Goal: Information Seeking & Learning: Learn about a topic

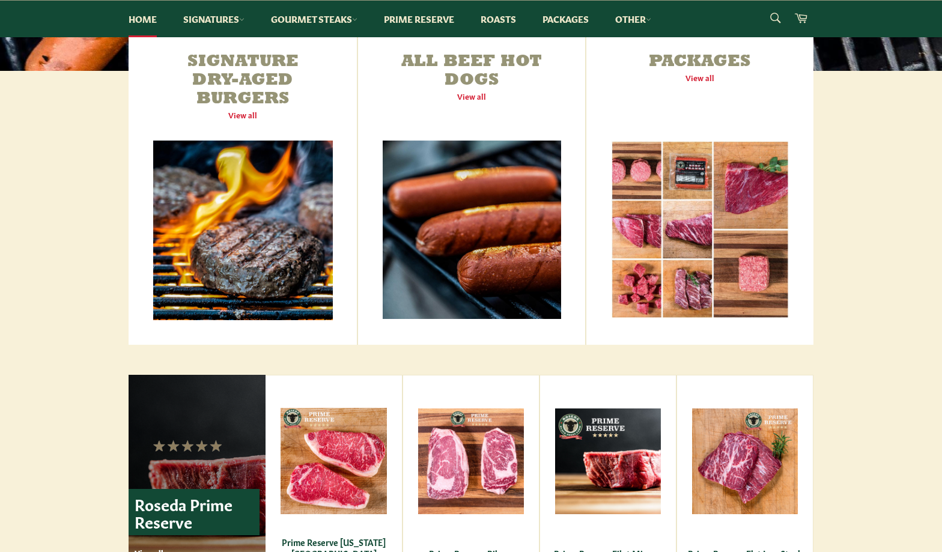
scroll to position [421, 0]
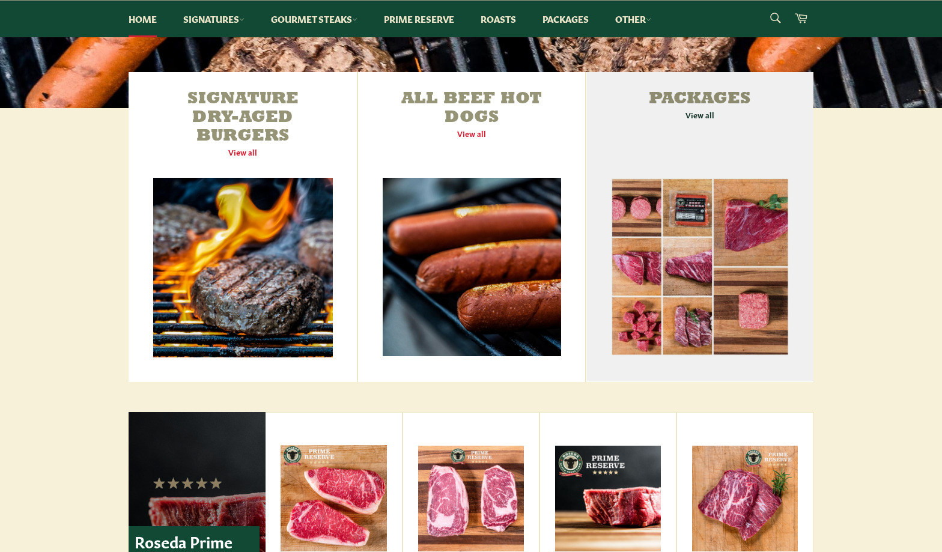
click at [666, 105] on link "Packages View all" at bounding box center [699, 227] width 227 height 310
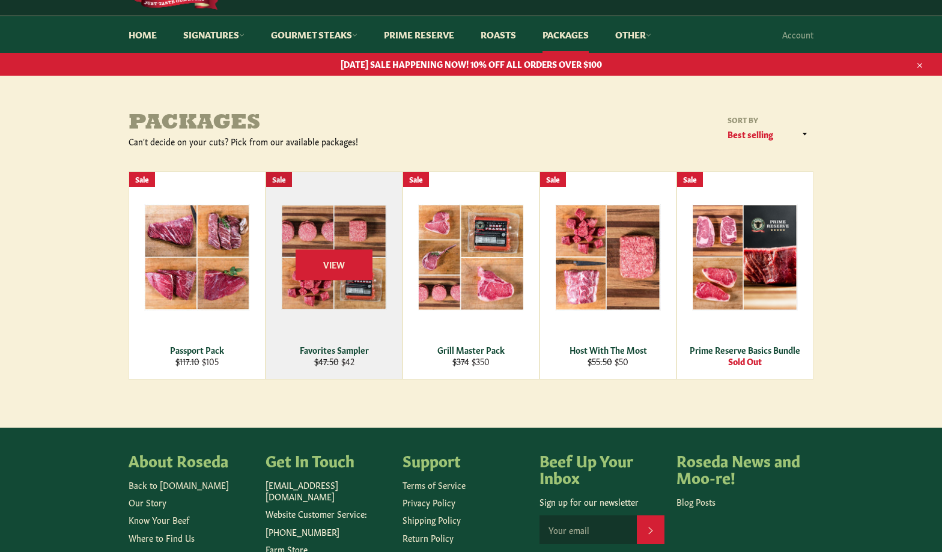
scroll to position [120, 0]
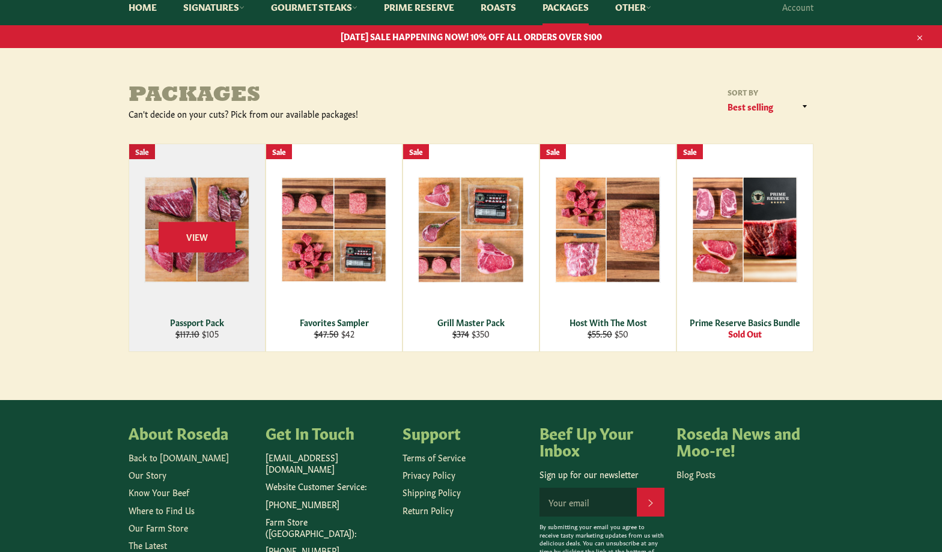
click at [185, 288] on div "View" at bounding box center [197, 247] width 136 height 207
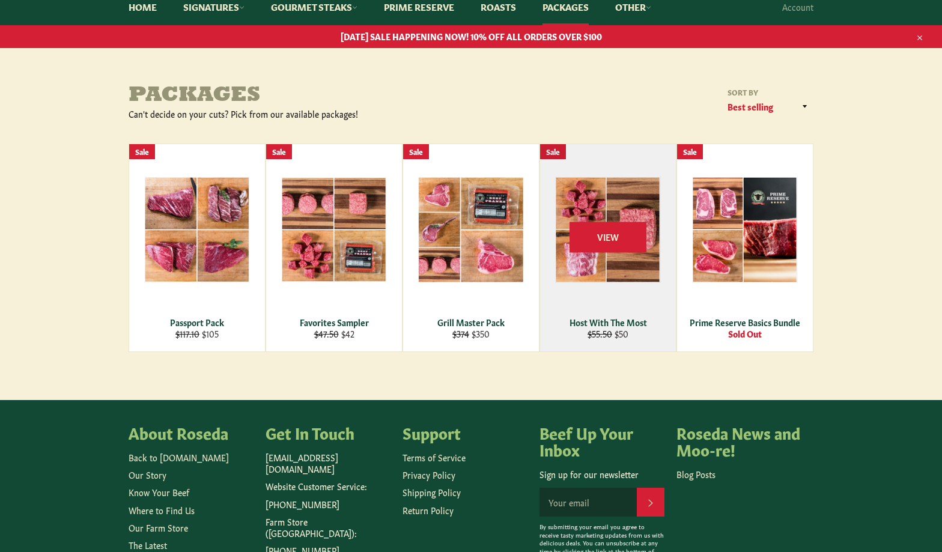
click at [613, 302] on div "View" at bounding box center [608, 247] width 136 height 207
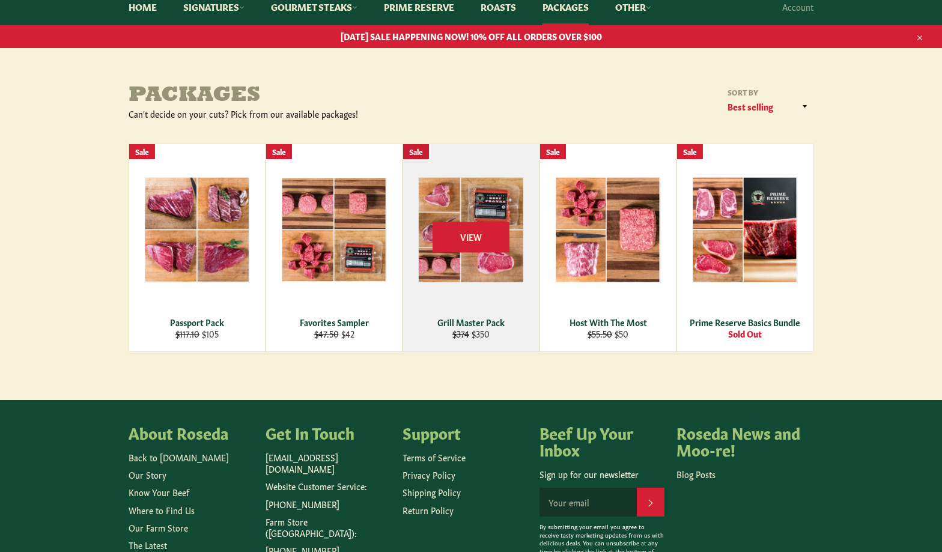
click at [469, 301] on div "View" at bounding box center [471, 247] width 136 height 207
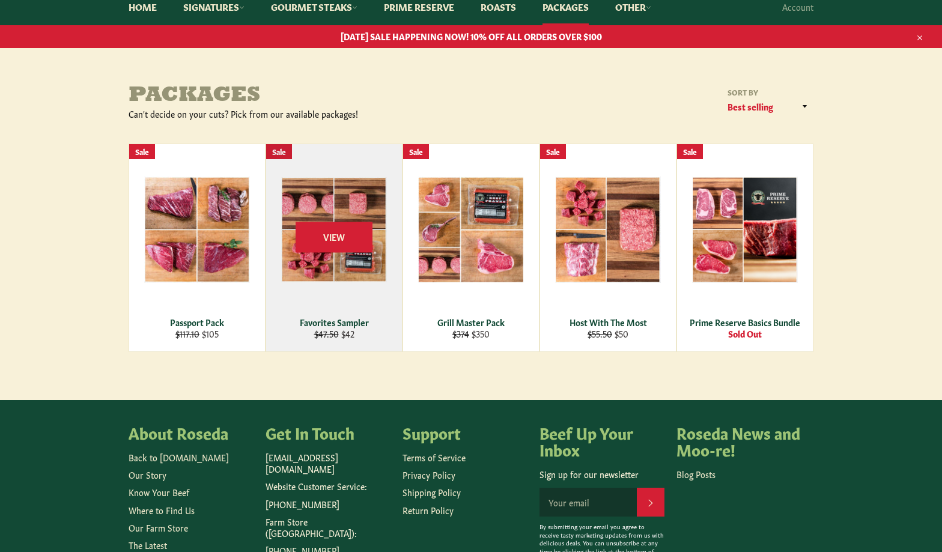
click at [329, 273] on div "View" at bounding box center [334, 247] width 136 height 207
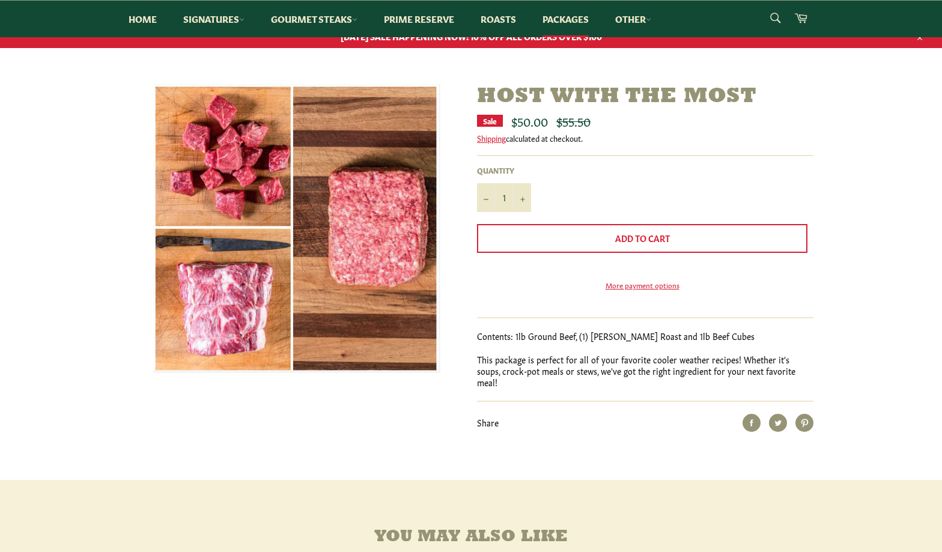
scroll to position [60, 0]
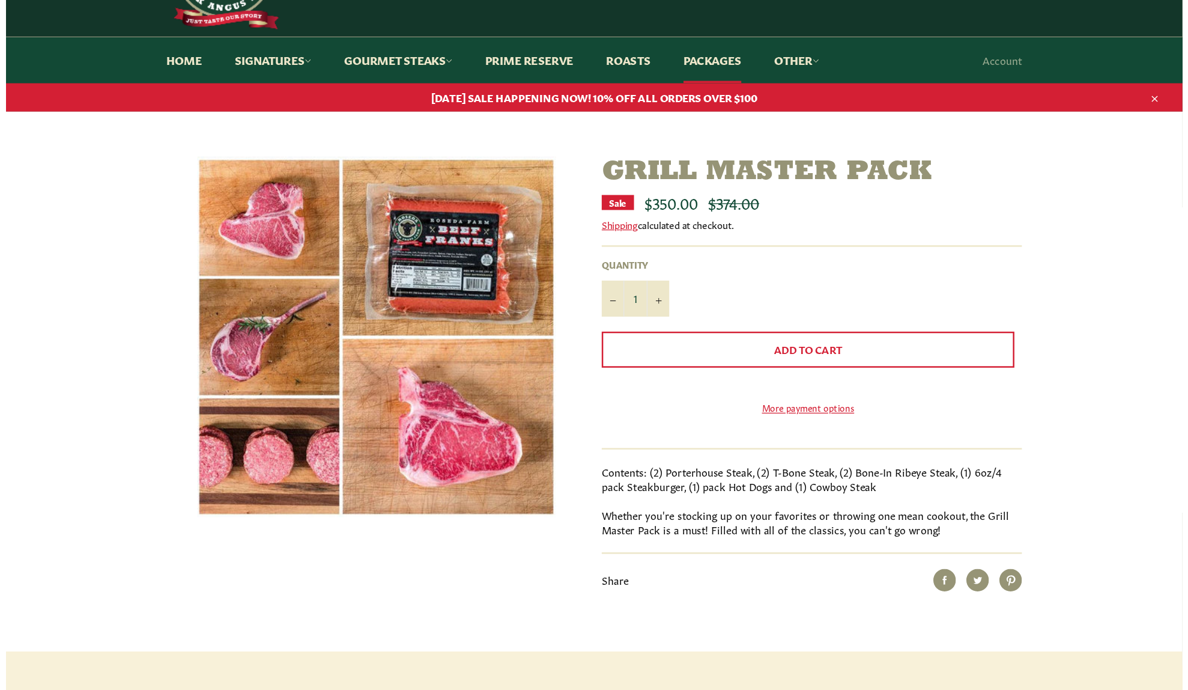
scroll to position [60, 0]
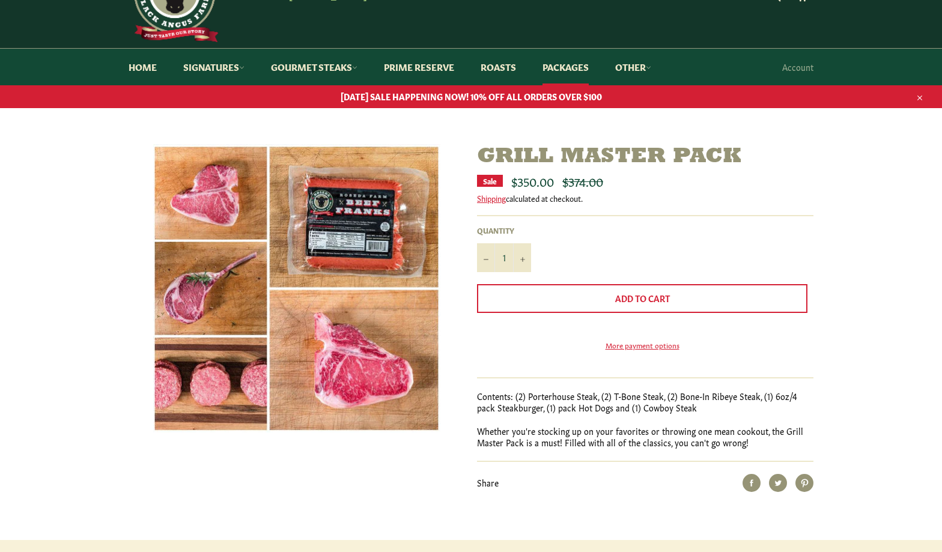
click at [350, 225] on img at bounding box center [296, 288] width 287 height 288
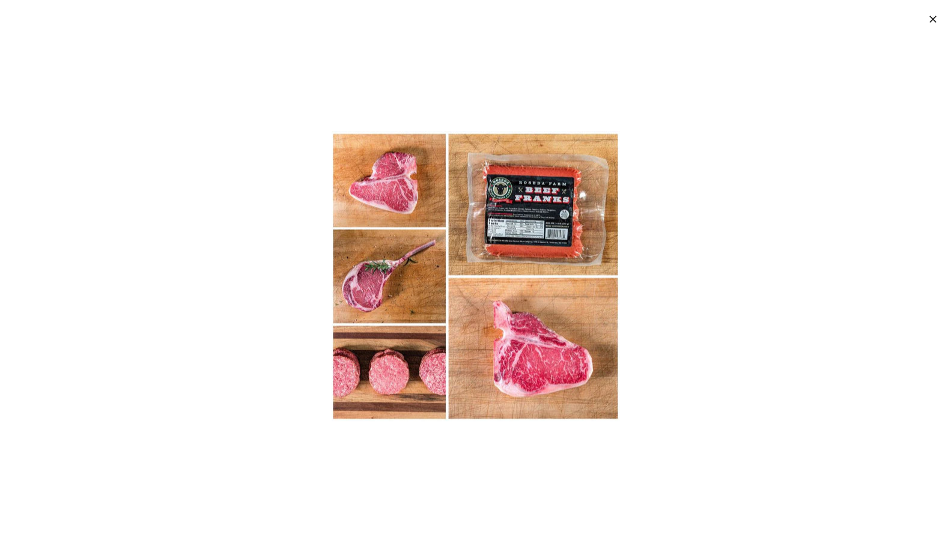
click at [533, 216] on img at bounding box center [476, 276] width 288 height 290
click at [508, 221] on img at bounding box center [476, 276] width 288 height 290
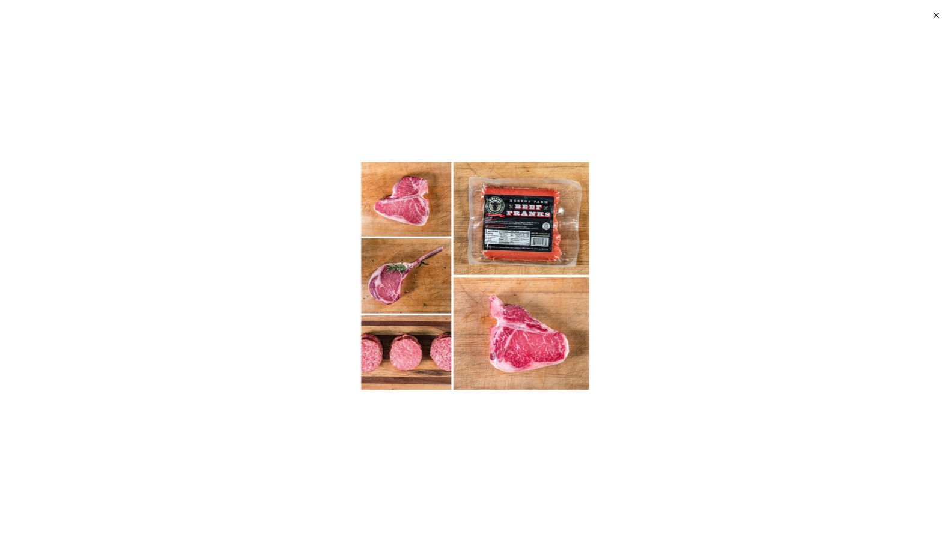
scroll to position [0, 0]
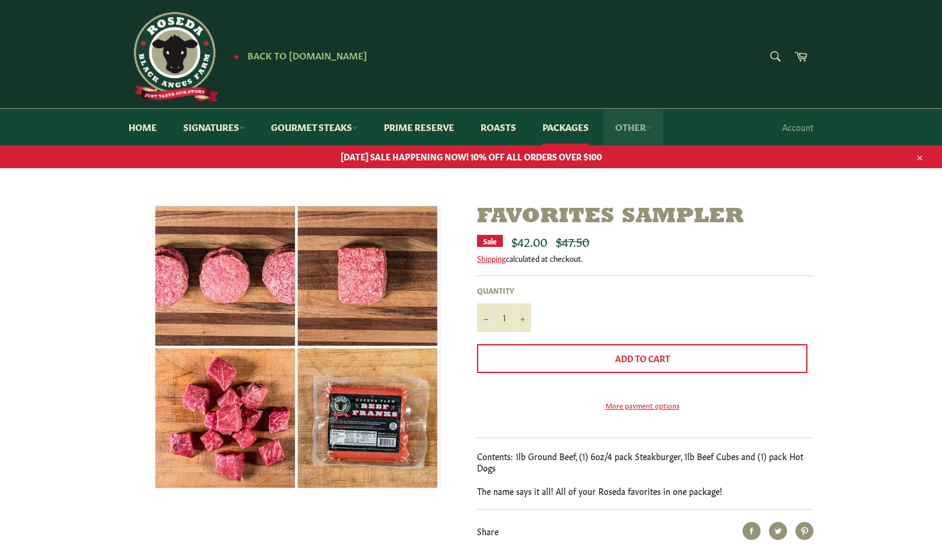
click at [634, 132] on link "Other" at bounding box center [633, 127] width 60 height 37
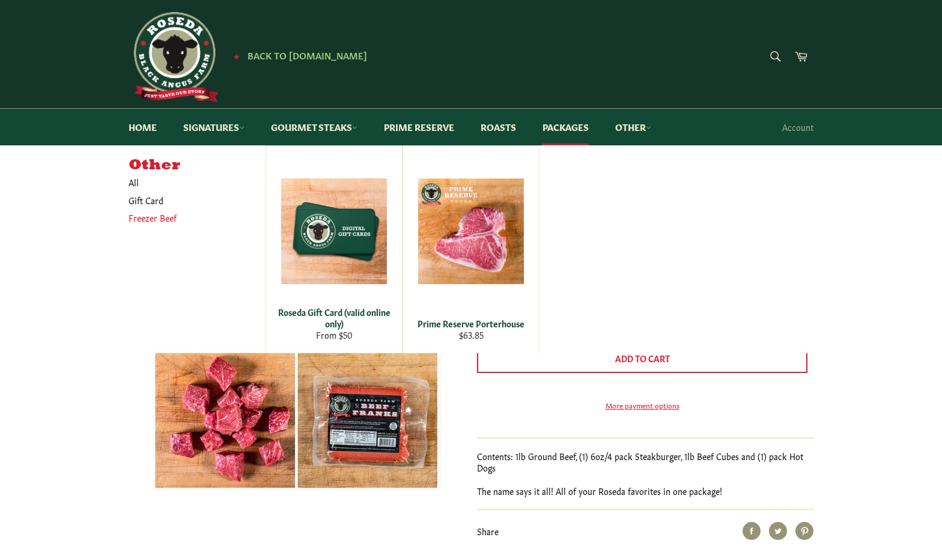
click at [144, 215] on link "Freezer Beef" at bounding box center [188, 217] width 131 height 17
click at [349, 127] on link "Gourmet Steaks" at bounding box center [314, 127] width 111 height 37
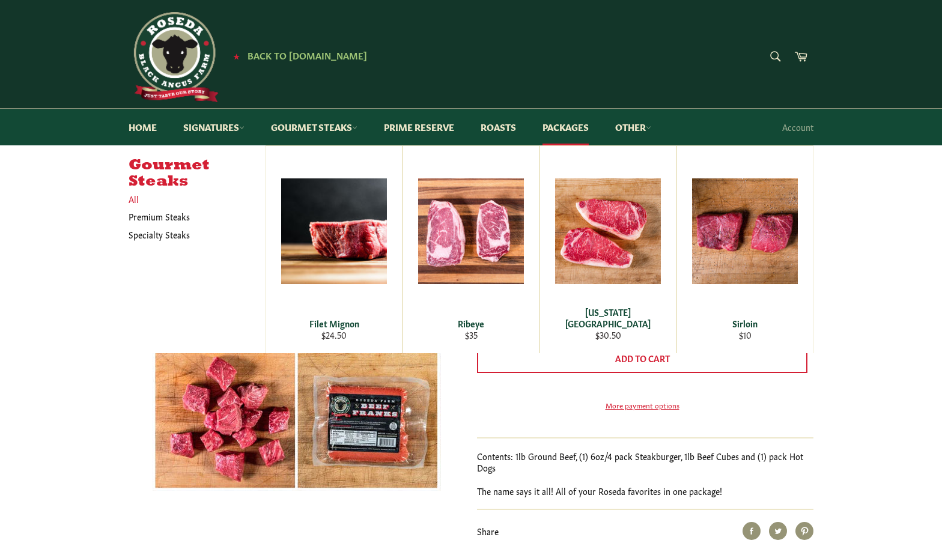
click at [137, 200] on link "All" at bounding box center [194, 198] width 143 height 17
